Goal: Information Seeking & Learning: Understand process/instructions

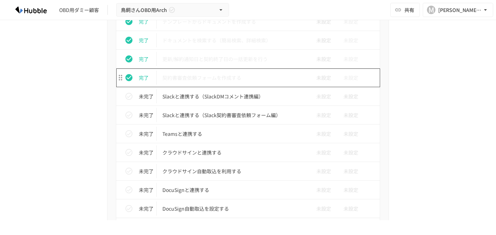
scroll to position [567, 0]
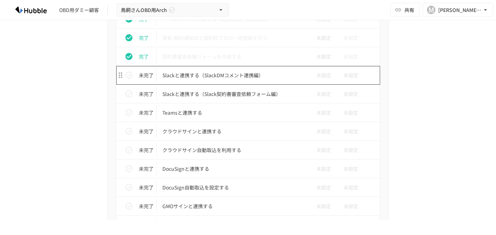
click at [190, 74] on p "Slackと連携する（SlackDMコメント連携編）" at bounding box center [233, 75] width 142 height 9
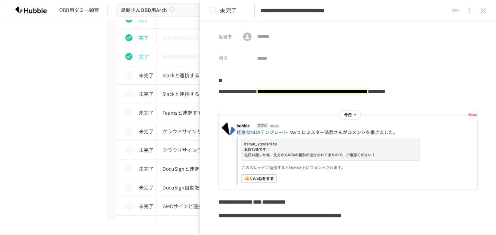
click at [91, 72] on div "進捗 タスク名 担当者 期限 完了 Hubbleにログインする 未設定 未設定 完了 ユーザーを追加する 未設定 未設定 完了 フォルダを作成する 未設定 未…" at bounding box center [248, 58] width 430 height 696
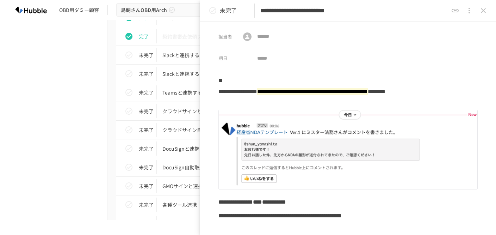
scroll to position [605, 0]
click at [489, 10] on button "close drawer" at bounding box center [483, 11] width 14 height 14
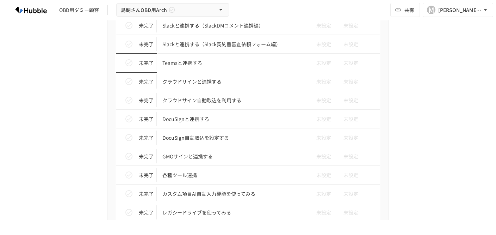
scroll to position [617, 0]
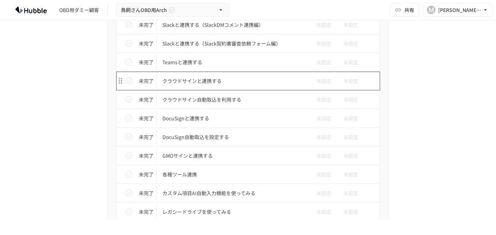
click at [183, 78] on p "クラウドサインと連携する" at bounding box center [233, 80] width 142 height 9
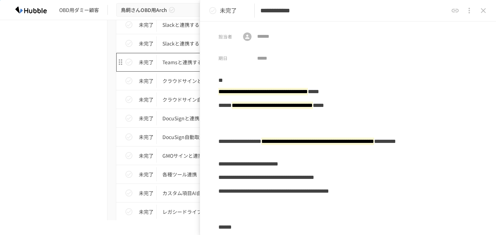
click at [171, 66] on p "Teamsと連携する" at bounding box center [233, 62] width 142 height 9
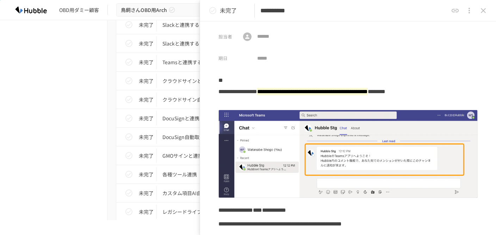
scroll to position [18, 0]
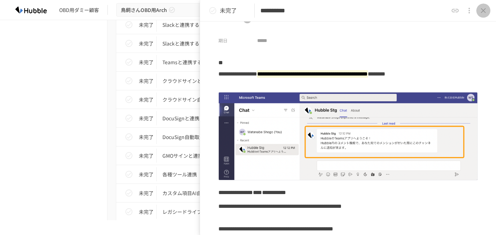
click at [483, 10] on icon "close drawer" at bounding box center [483, 10] width 8 height 8
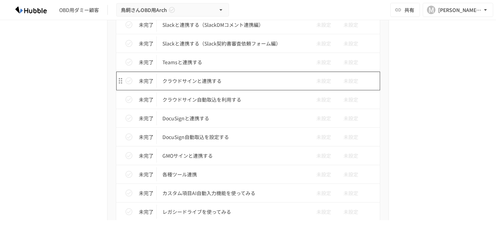
click at [200, 80] on p "クラウドサインと連携する" at bounding box center [233, 80] width 142 height 9
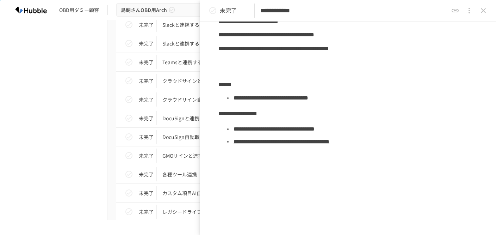
scroll to position [164, 0]
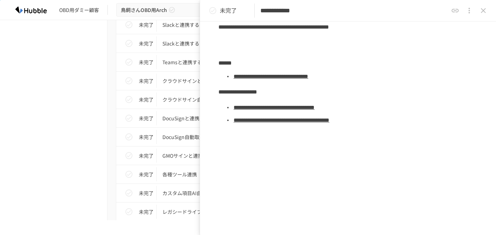
click at [300, 74] on link "**********" at bounding box center [271, 76] width 75 height 5
click at [484, 9] on icon "close drawer" at bounding box center [483, 10] width 8 height 8
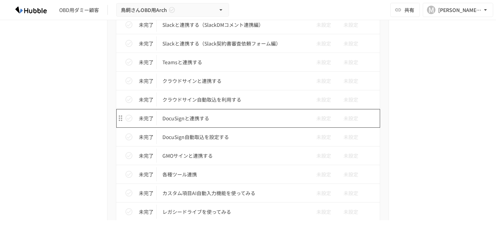
click at [178, 116] on p "DocuSignと連携する" at bounding box center [233, 118] width 142 height 9
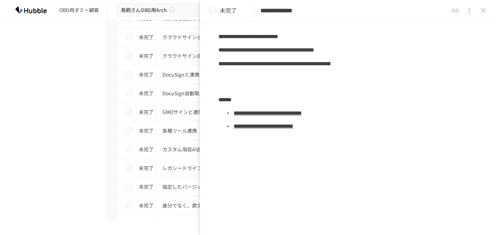
scroll to position [133, 0]
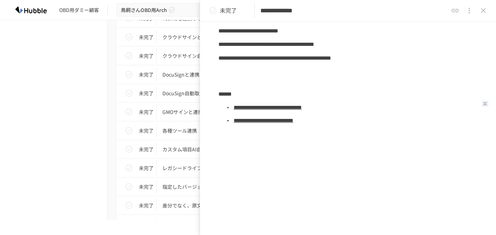
click at [270, 106] on link "**********" at bounding box center [268, 107] width 68 height 5
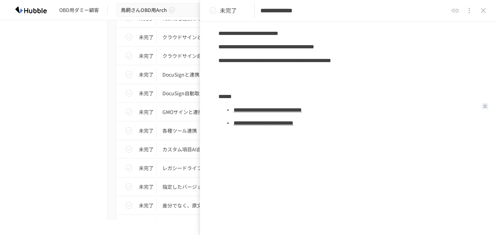
click at [212, 8] on icon "status" at bounding box center [213, 10] width 8 height 8
click at [486, 9] on icon "close drawer" at bounding box center [483, 10] width 8 height 8
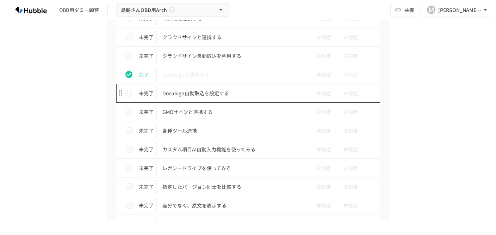
click at [210, 95] on p "DocuSign自動取込を設定する" at bounding box center [233, 93] width 142 height 9
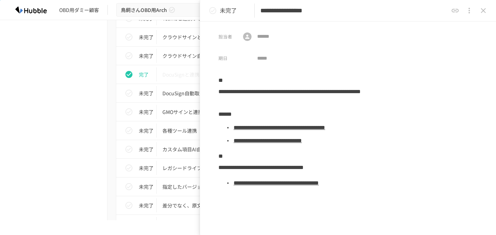
scroll to position [7, 0]
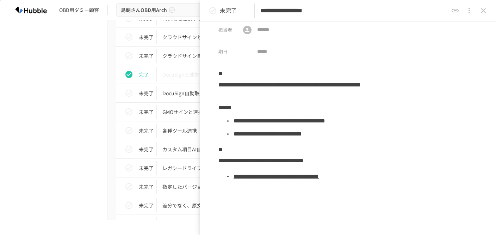
click at [248, 125] on li "**********" at bounding box center [355, 121] width 245 height 13
click at [252, 122] on link "**********" at bounding box center [280, 120] width 92 height 5
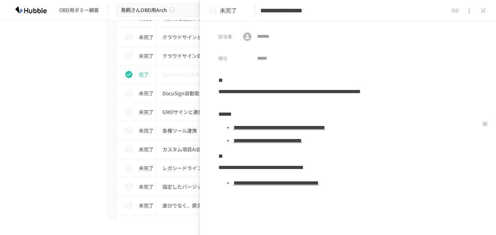
click at [215, 12] on icon "status" at bounding box center [212, 10] width 7 height 7
click at [488, 9] on button "close drawer" at bounding box center [483, 11] width 14 height 14
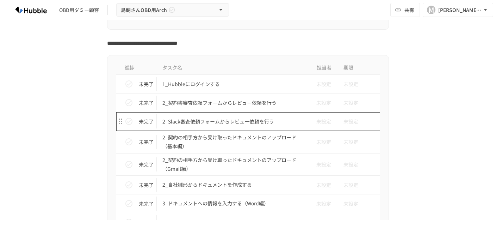
scroll to position [1115, 0]
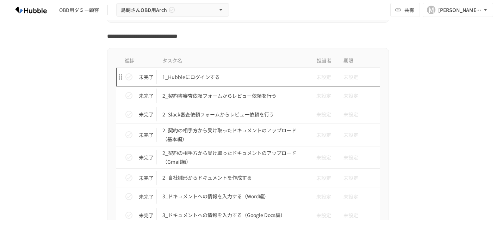
click at [169, 77] on p "1_Hubbleにログインする" at bounding box center [233, 77] width 142 height 9
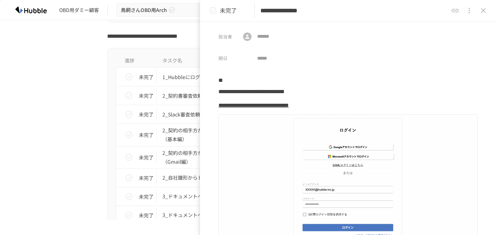
click at [249, 106] on link "**********" at bounding box center [253, 105] width 70 height 5
click at [215, 12] on icon "status" at bounding box center [213, 10] width 8 height 8
